Goal: Task Accomplishment & Management: Use online tool/utility

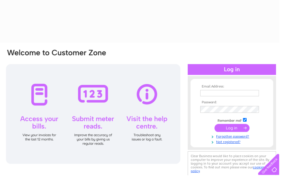
click at [255, 67] on div at bounding box center [234, 70] width 89 height 11
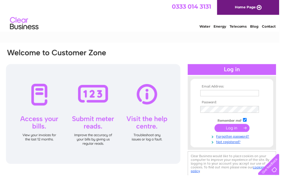
click at [239, 95] on input "text" at bounding box center [231, 94] width 59 height 6
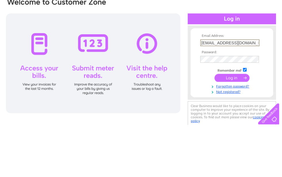
type input "lilianbryngelynen@gmail.com"
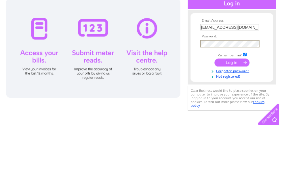
scroll to position [0, 3]
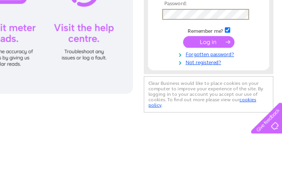
click at [214, 126] on input "submit" at bounding box center [231, 130] width 35 height 8
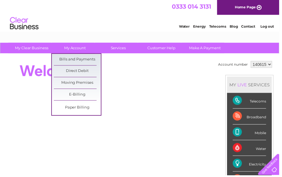
click at [88, 60] on link "Bills and Payments" at bounding box center [78, 60] width 48 height 12
click at [87, 45] on link "My Account" at bounding box center [76, 48] width 48 height 11
click at [88, 59] on link "Bills and Payments" at bounding box center [78, 60] width 48 height 12
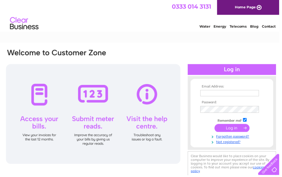
click at [54, 121] on div at bounding box center [94, 115] width 176 height 101
click at [45, 93] on div at bounding box center [94, 115] width 176 height 101
click at [40, 96] on div at bounding box center [94, 115] width 176 height 101
click at [48, 126] on div at bounding box center [94, 115] width 176 height 101
click at [260, 69] on div at bounding box center [234, 70] width 89 height 11
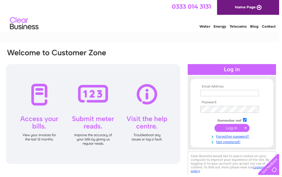
click at [243, 68] on div at bounding box center [234, 70] width 89 height 11
click at [254, 91] on input "text" at bounding box center [231, 94] width 59 height 6
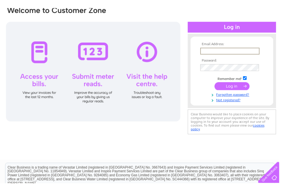
scroll to position [51, 0]
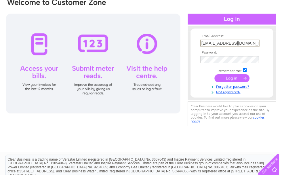
type input "lilianbryngelynen@gmail.com"
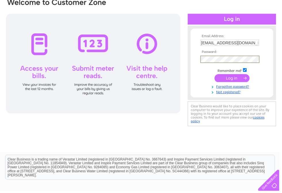
scroll to position [47, 0]
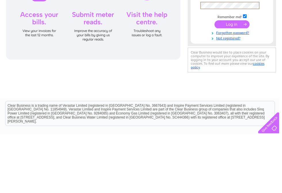
click at [235, 79] on input "submit" at bounding box center [234, 83] width 35 height 8
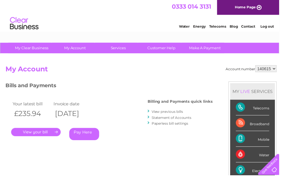
click at [44, 133] on link "." at bounding box center [36, 133] width 50 height 8
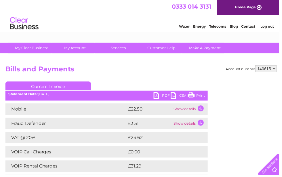
click at [205, 96] on link "Print" at bounding box center [198, 97] width 17 height 8
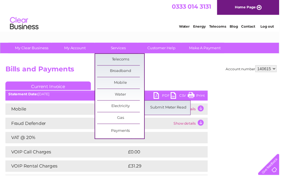
click at [175, 108] on link "Submit Meter Read" at bounding box center [171, 109] width 48 height 12
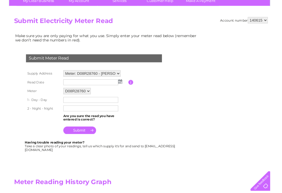
scroll to position [49, 0]
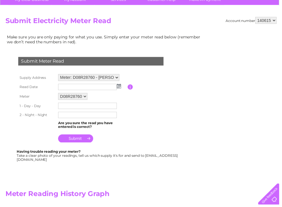
click at [109, 105] on input "text" at bounding box center [88, 107] width 59 height 6
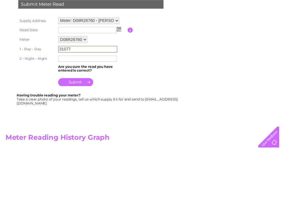
type input "31077"
click at [109, 113] on input "text" at bounding box center [88, 116] width 59 height 6
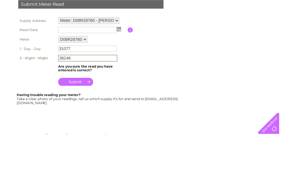
type input "38248"
click at [118, 75] on select "Meter: D08R28760 - L. Williams, L Williams, Croesor, Penrhyndeudraeth, LL48 6SS" at bounding box center [90, 78] width 62 height 7
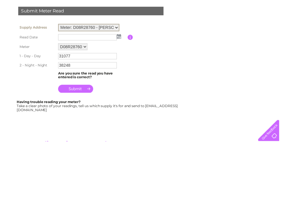
scroll to position [106, 0]
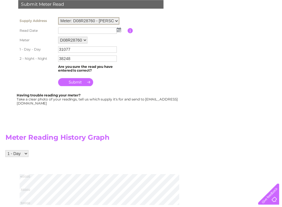
click at [121, 29] on img at bounding box center [120, 30] width 4 height 5
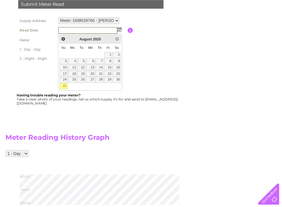
click at [67, 86] on link "31" at bounding box center [64, 87] width 8 height 6
type input "2025/08/31"
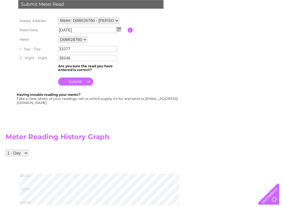
click at [77, 86] on input "submit" at bounding box center [76, 82] width 35 height 8
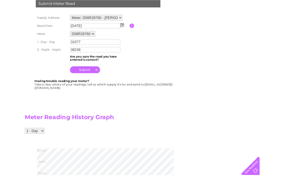
scroll to position [0, 0]
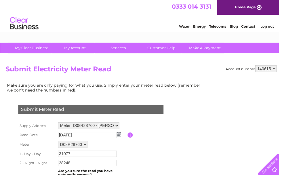
click at [274, 24] on li "Log out" at bounding box center [270, 26] width 17 height 7
click at [268, 29] on link "Log out" at bounding box center [270, 26] width 14 height 4
